Goal: Task Accomplishment & Management: Use online tool/utility

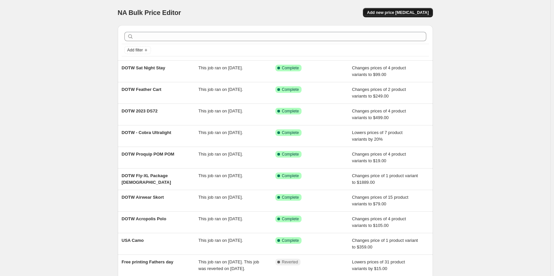
click at [417, 15] on span "Add new price change job" at bounding box center [398, 12] width 62 height 5
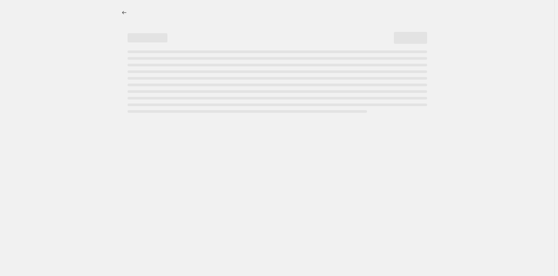
select select "percentage"
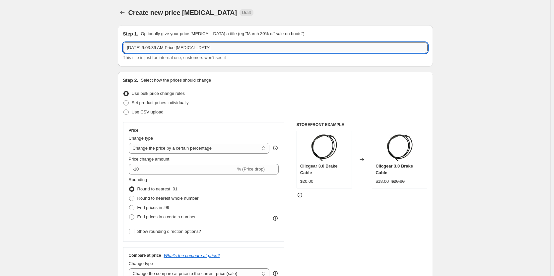
click at [194, 48] on input "Oct 10, 2025, 9:03:39 AM Price change job" at bounding box center [275, 47] width 305 height 11
drag, startPoint x: 236, startPoint y: 46, endPoint x: 91, endPoint y: 52, distance: 144.6
type input "S"
type input "DOTW Sunderland"
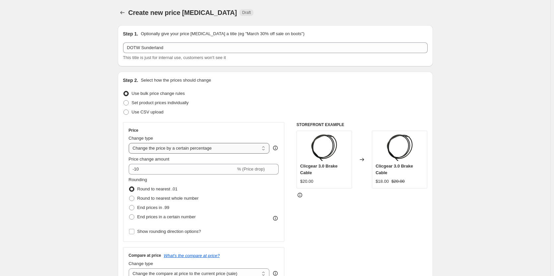
click at [174, 146] on select "Change the price to a certain amount Change the price by a certain amount Chang…" at bounding box center [199, 148] width 141 height 11
select select "to"
click at [130, 143] on select "Change the price to a certain amount Change the price by a certain amount Chang…" at bounding box center [199, 148] width 141 height 11
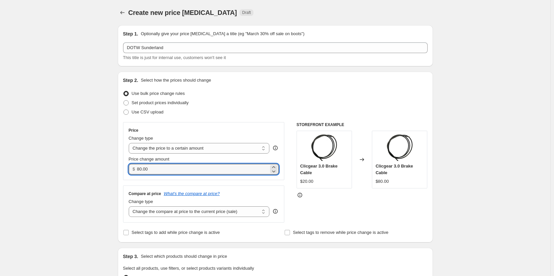
drag, startPoint x: 164, startPoint y: 170, endPoint x: 118, endPoint y: 167, distance: 46.9
type input "279.00"
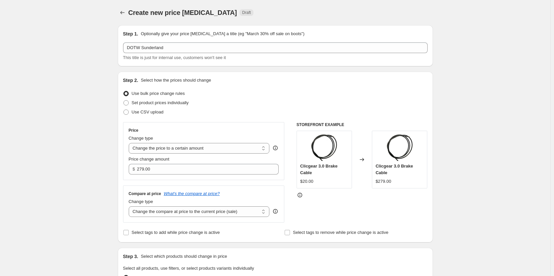
drag, startPoint x: 78, startPoint y: 126, endPoint x: 83, endPoint y: 126, distance: 4.7
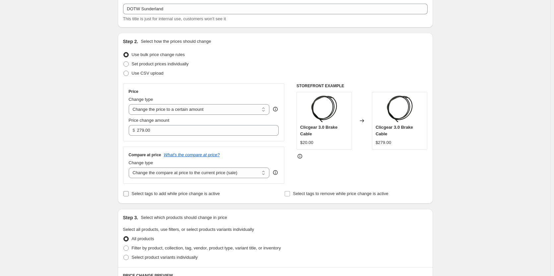
scroll to position [100, 0]
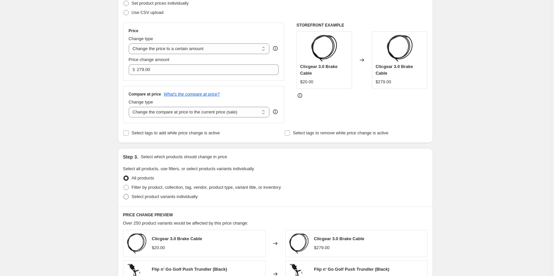
click at [167, 197] on span "Select product variants individually" at bounding box center [165, 196] width 66 height 5
click at [124, 195] on input "Select product variants individually" at bounding box center [123, 194] width 0 height 0
radio input "true"
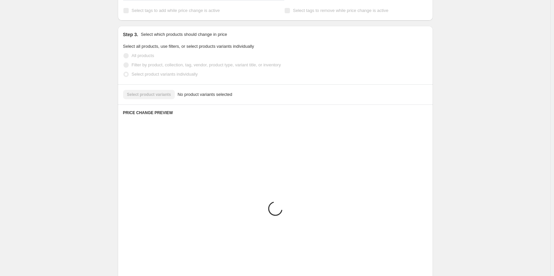
scroll to position [179, 0]
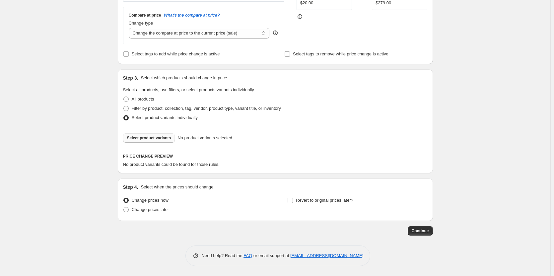
click at [161, 140] on span "Select product variants" at bounding box center [149, 137] width 44 height 5
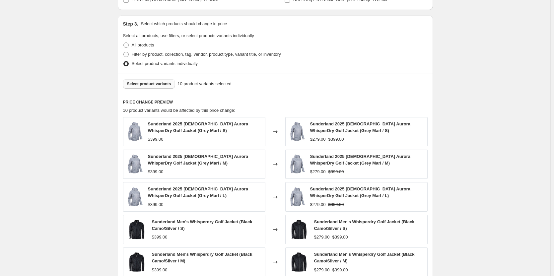
scroll to position [345, 0]
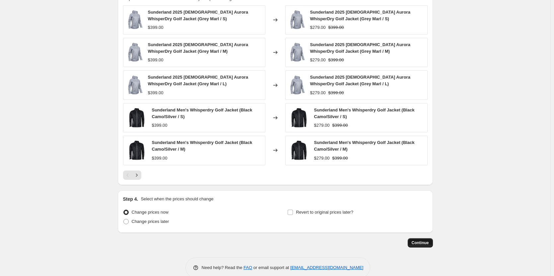
click at [420, 242] on span "Continue" at bounding box center [420, 242] width 17 height 5
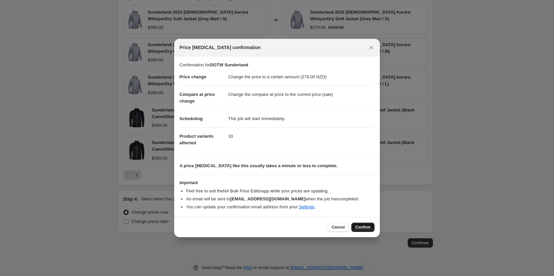
click at [363, 225] on span "Confirm" at bounding box center [363, 227] width 15 height 5
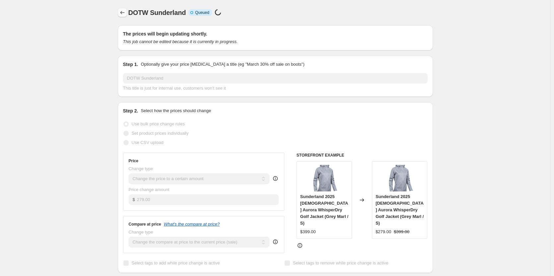
click at [125, 14] on icon "Price change jobs" at bounding box center [122, 12] width 7 height 7
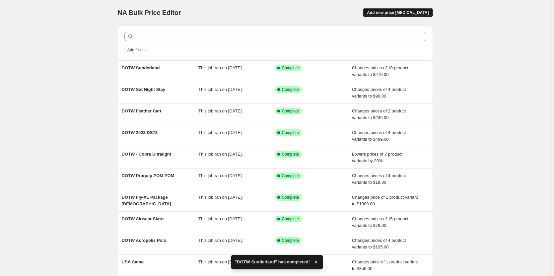
click at [390, 10] on span "Add new price change job" at bounding box center [398, 12] width 62 height 5
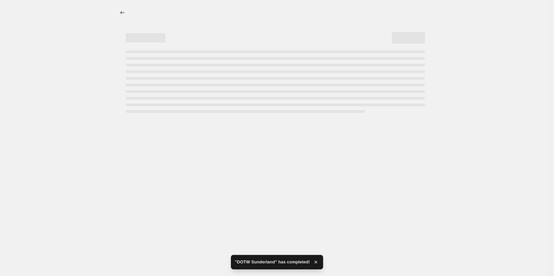
select select "percentage"
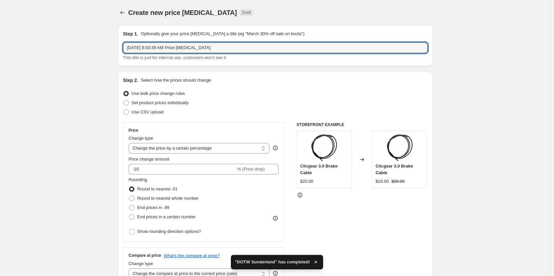
drag, startPoint x: 237, startPoint y: 47, endPoint x: 97, endPoint y: 54, distance: 139.9
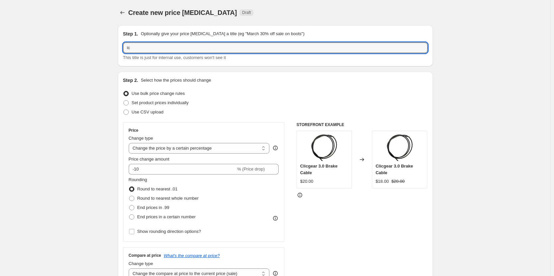
type input "i"
type input "DOTW iCrossover"
click at [201, 144] on select "Change the price to a certain amount Change the price by a certain amount Chang…" at bounding box center [199, 148] width 141 height 11
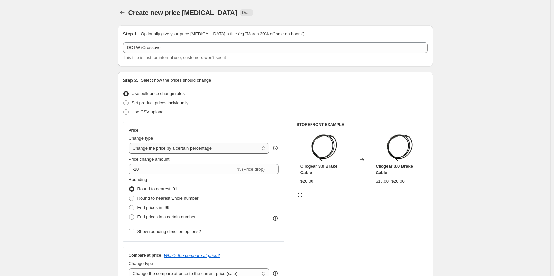
select select "to"
click at [130, 143] on select "Change the price to a certain amount Change the price by a certain amount Chang…" at bounding box center [199, 148] width 141 height 11
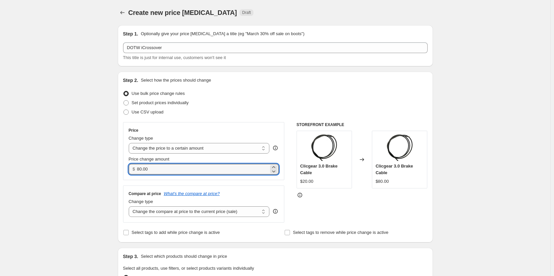
drag, startPoint x: 167, startPoint y: 166, endPoint x: 20, endPoint y: 163, distance: 146.8
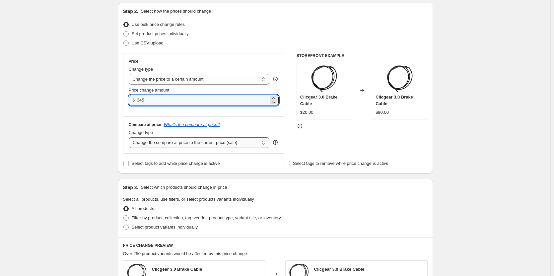
scroll to position [66, 0]
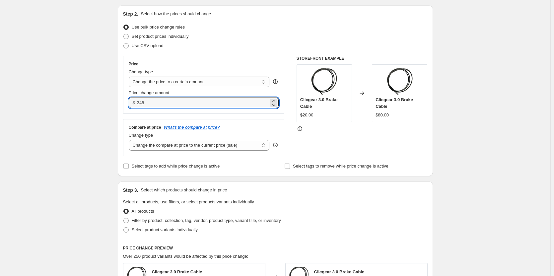
type input "345.00"
click at [97, 116] on div "Create new price change job. This page is ready Create new price change job Dra…" at bounding box center [275, 235] width 551 height 602
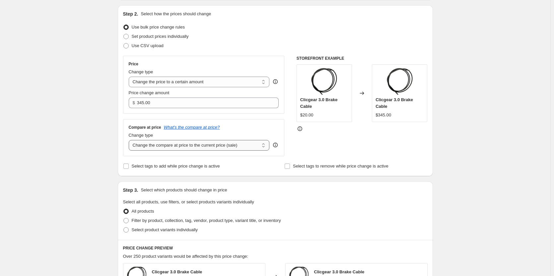
click at [230, 146] on select "Change the compare at price to the current price (sale) Change the compare at p…" at bounding box center [199, 145] width 141 height 11
select select "to"
click at [130, 140] on select "Change the compare at price to the current price (sale) Change the compare at p…" at bounding box center [199, 145] width 141 height 11
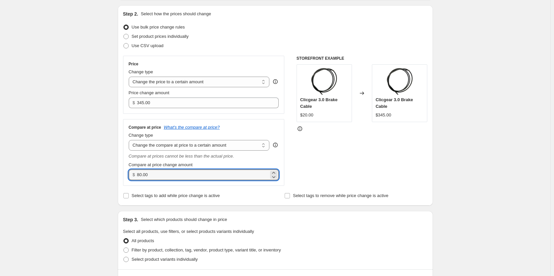
drag, startPoint x: 168, startPoint y: 172, endPoint x: 108, endPoint y: 175, distance: 60.5
click at [107, 175] on div "Create new price change job. This page is ready Create new price change job Dra…" at bounding box center [275, 249] width 551 height 631
type input "569.00"
click at [95, 162] on div "Create new price change job. This page is ready Create new price change job Dra…" at bounding box center [275, 249] width 551 height 631
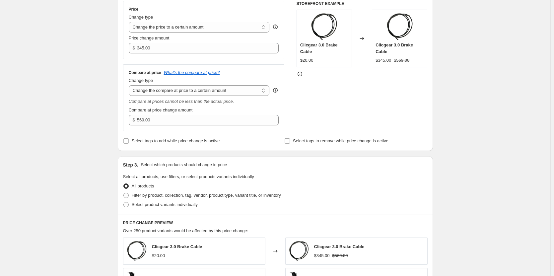
scroll to position [199, 0]
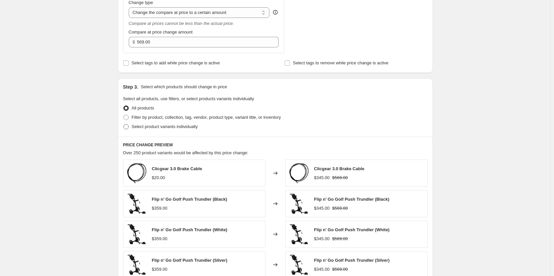
click at [179, 128] on span "Select product variants individually" at bounding box center [165, 126] width 66 height 5
click at [124, 124] on input "Select product variants individually" at bounding box center [123, 124] width 0 height 0
radio input "true"
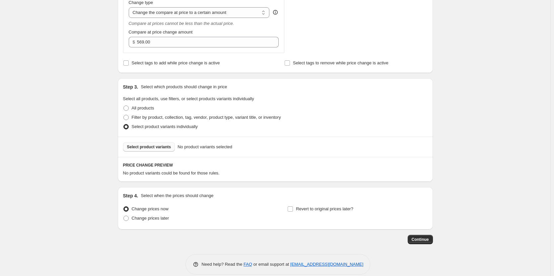
click at [162, 147] on span "Select product variants" at bounding box center [149, 146] width 44 height 5
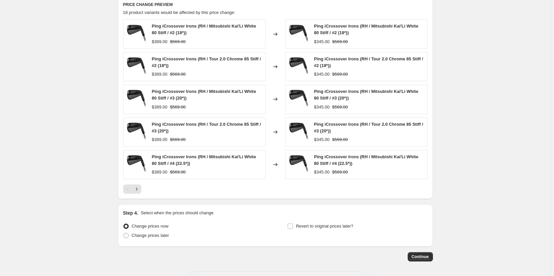
scroll to position [386, 0]
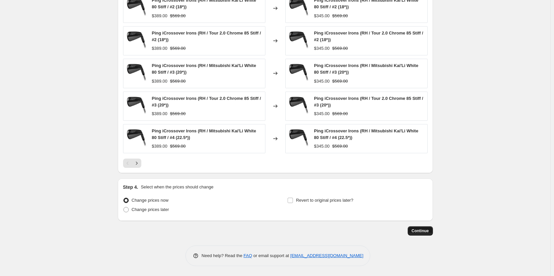
click at [419, 230] on span "Continue" at bounding box center [420, 230] width 17 height 5
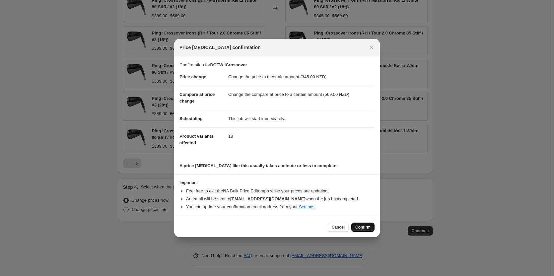
click at [362, 226] on span "Confirm" at bounding box center [363, 227] width 15 height 5
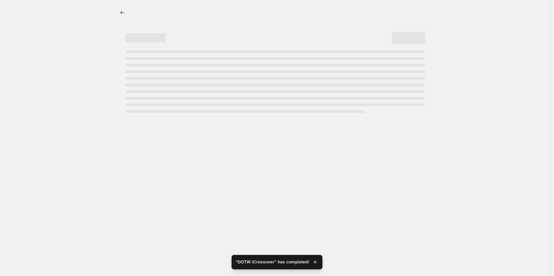
select select "to"
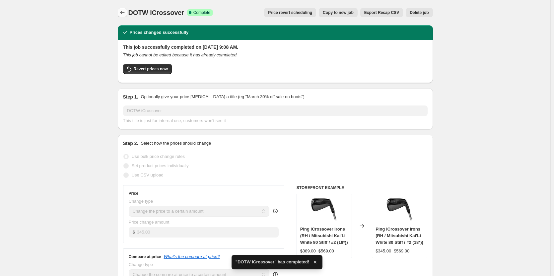
click at [125, 12] on icon "Price change jobs" at bounding box center [122, 12] width 7 height 7
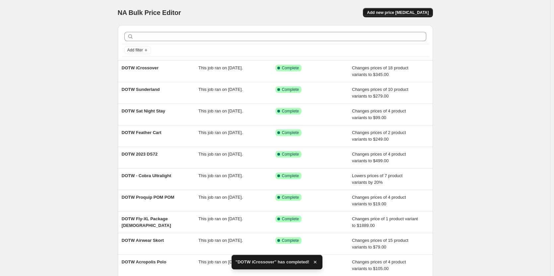
click at [405, 15] on span "Add new price change job" at bounding box center [398, 12] width 62 height 5
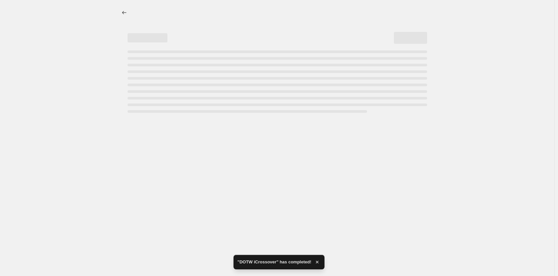
select select "percentage"
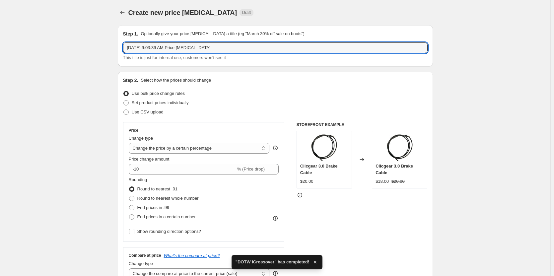
drag, startPoint x: 220, startPoint y: 50, endPoint x: 97, endPoint y: 52, distance: 122.8
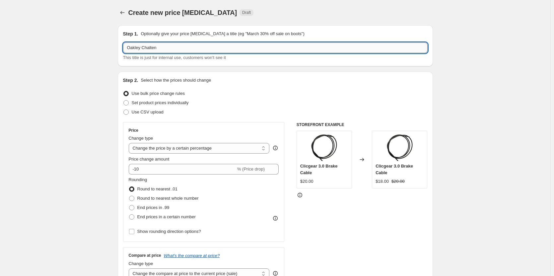
click at [127, 45] on input "Oakley Chalten" at bounding box center [275, 47] width 305 height 11
type input "DOTW Oakley Chalten"
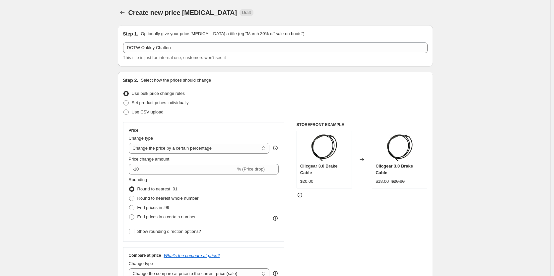
click at [217, 150] on select "Change the price to a certain amount Change the price by a certain amount Chang…" at bounding box center [199, 148] width 141 height 11
select select "to"
click at [130, 143] on select "Change the price to a certain amount Change the price by a certain amount Chang…" at bounding box center [199, 148] width 141 height 11
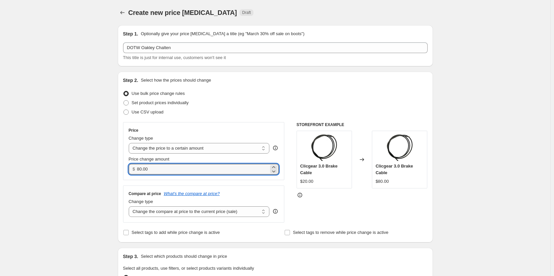
drag, startPoint x: 174, startPoint y: 167, endPoint x: 89, endPoint y: 166, distance: 84.3
type input "25.00"
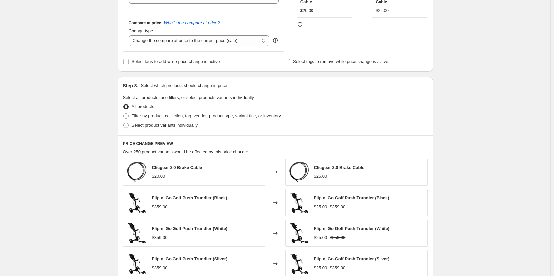
scroll to position [100, 0]
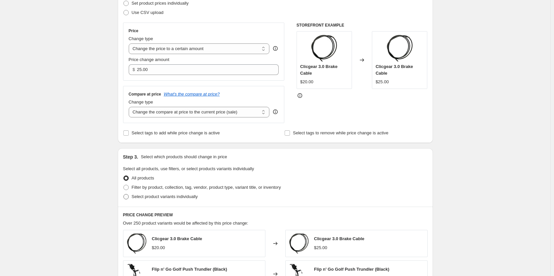
click at [177, 194] on span "Select product variants individually" at bounding box center [165, 197] width 66 height 7
click at [124, 194] on input "Select product variants individually" at bounding box center [123, 194] width 0 height 0
radio input "true"
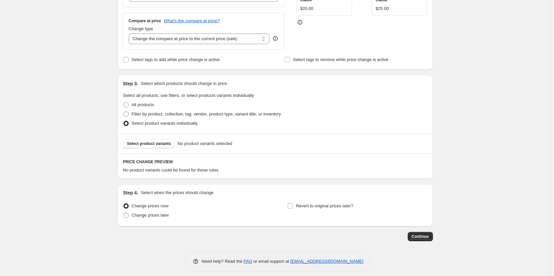
scroll to position [179, 0]
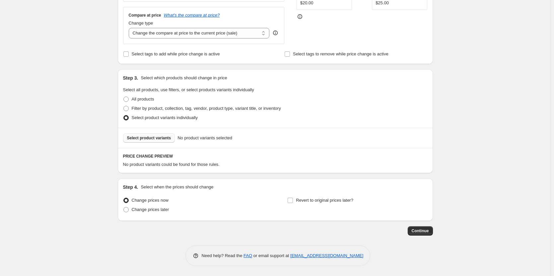
click at [168, 141] on button "Select product variants" at bounding box center [149, 137] width 52 height 9
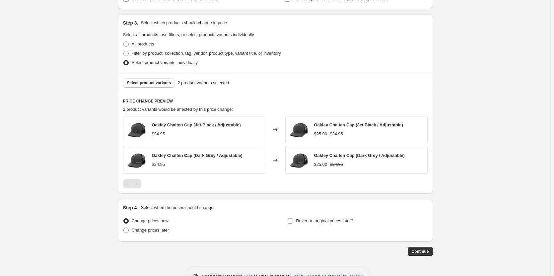
scroll to position [254, 0]
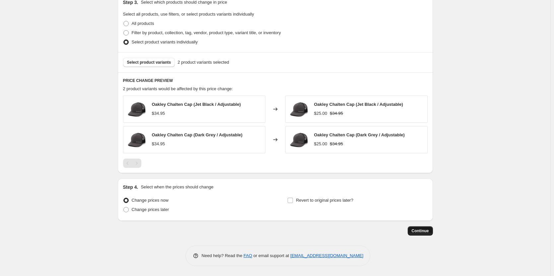
click at [421, 232] on span "Continue" at bounding box center [420, 230] width 17 height 5
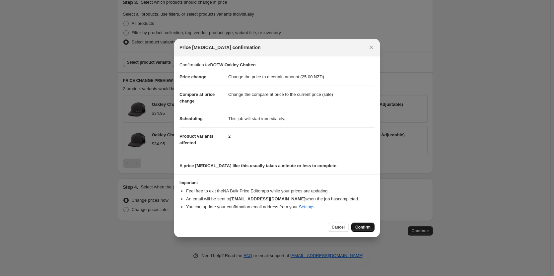
click at [363, 223] on button "Confirm" at bounding box center [363, 227] width 23 height 9
